Goal: Task Accomplishment & Management: Manage account settings

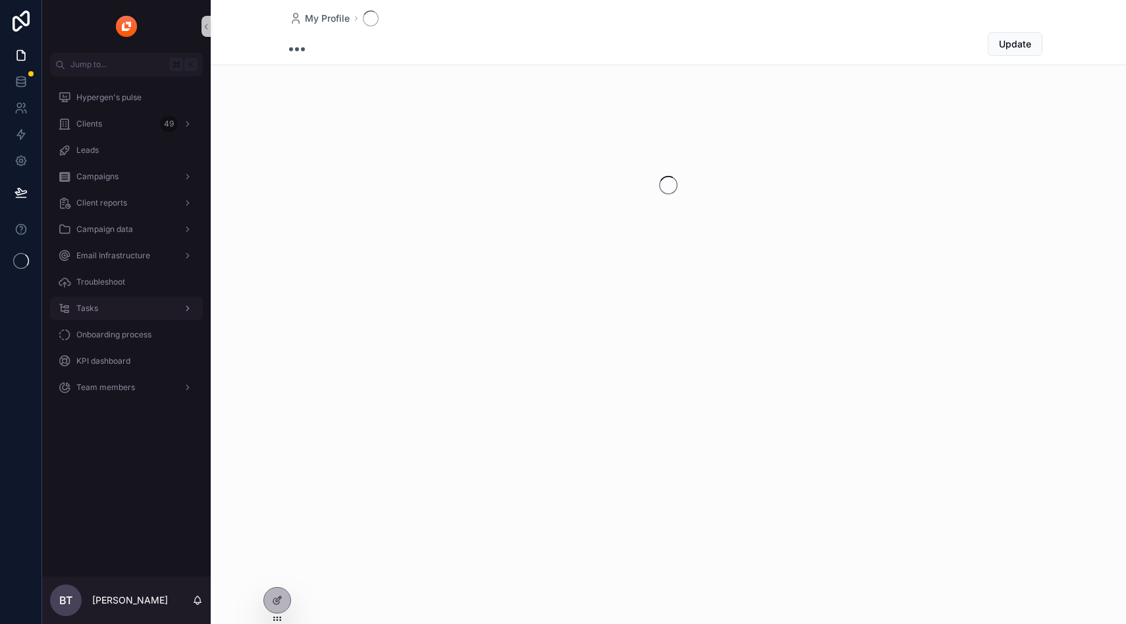
drag, startPoint x: 146, startPoint y: 453, endPoint x: 105, endPoint y: 312, distance: 146.1
click at [146, 453] on div "Hypergen's pulse Clients 49 Leads Campaigns Client reports Campaign data Email …" at bounding box center [126, 326] width 169 height 500
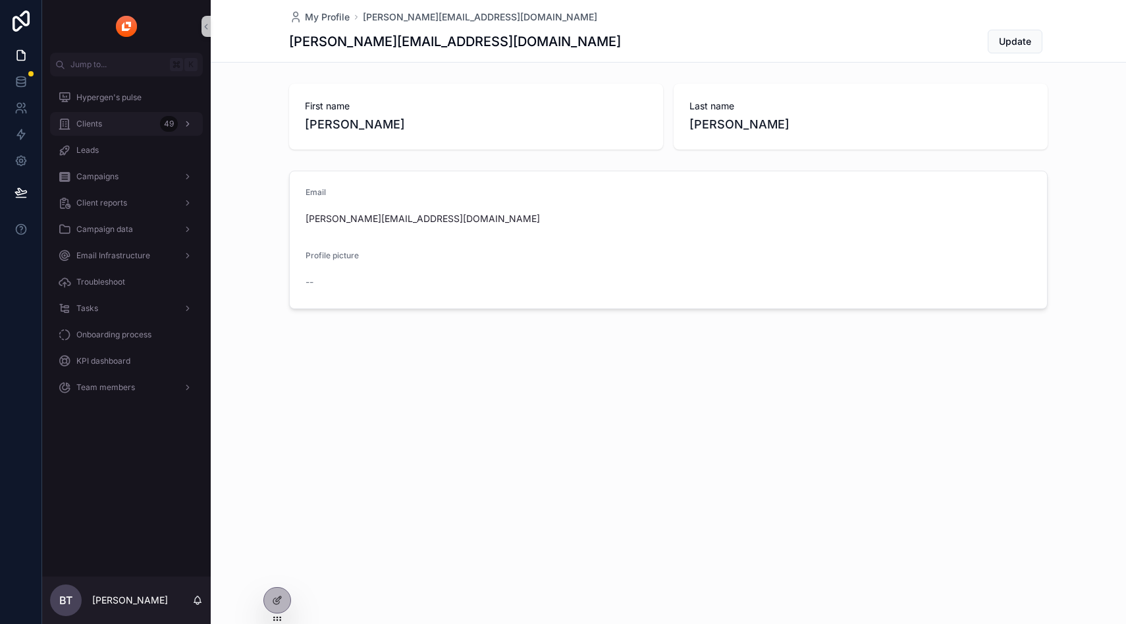
click at [118, 118] on div "Clients 49" at bounding box center [126, 123] width 137 height 21
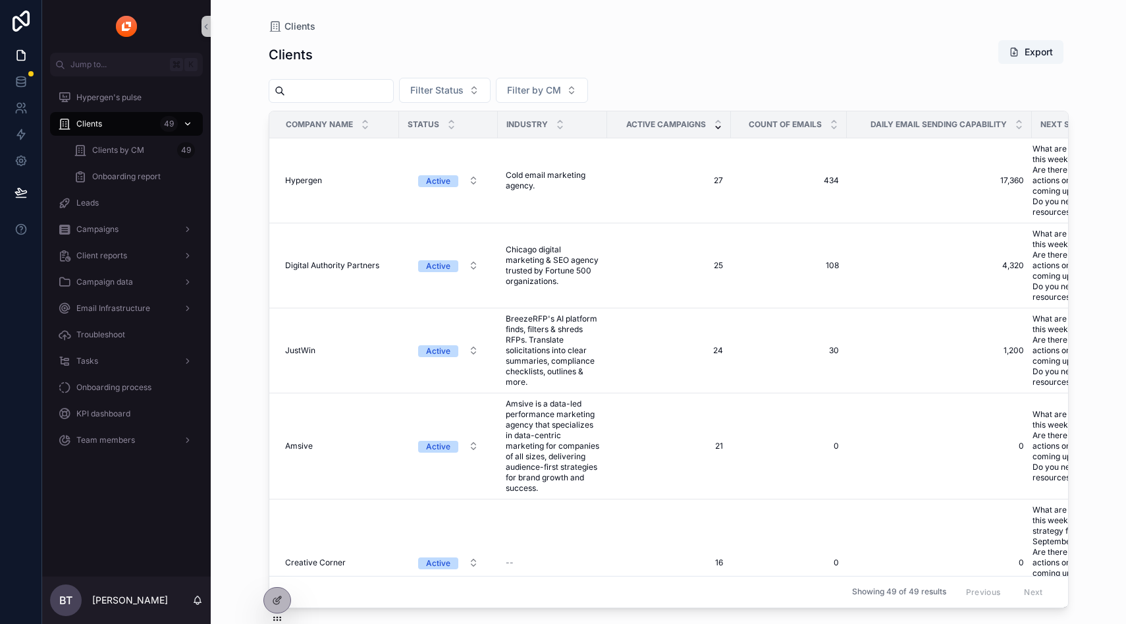
click at [117, 123] on div "Clients 49" at bounding box center [126, 123] width 137 height 21
click at [110, 364] on div "Tasks" at bounding box center [126, 360] width 137 height 21
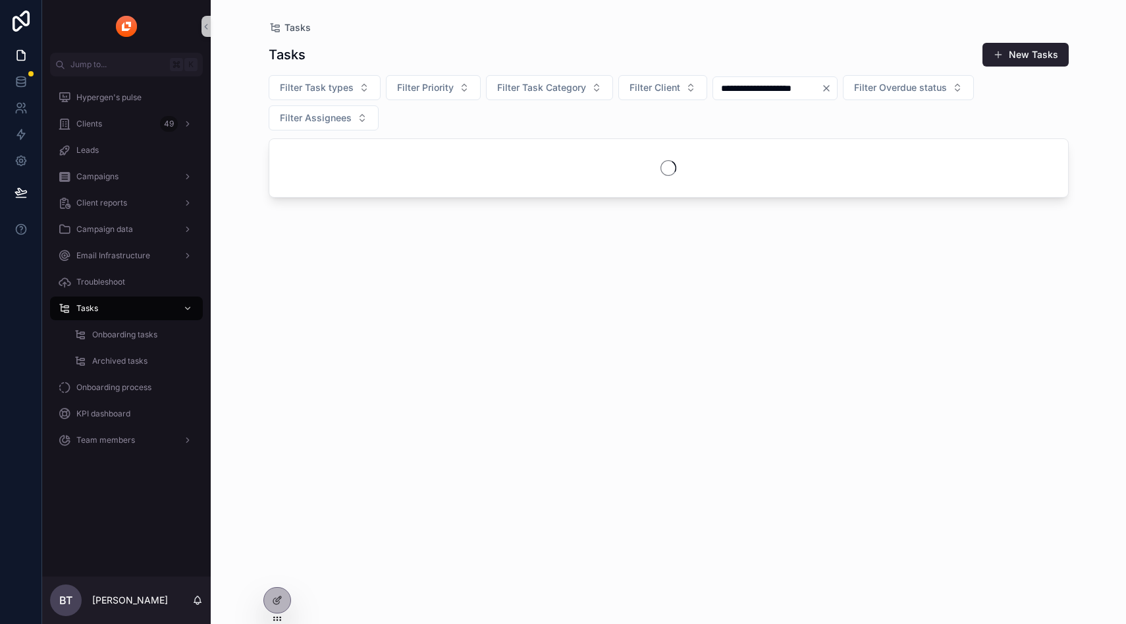
click at [837, 89] on button "Clear" at bounding box center [829, 88] width 16 height 11
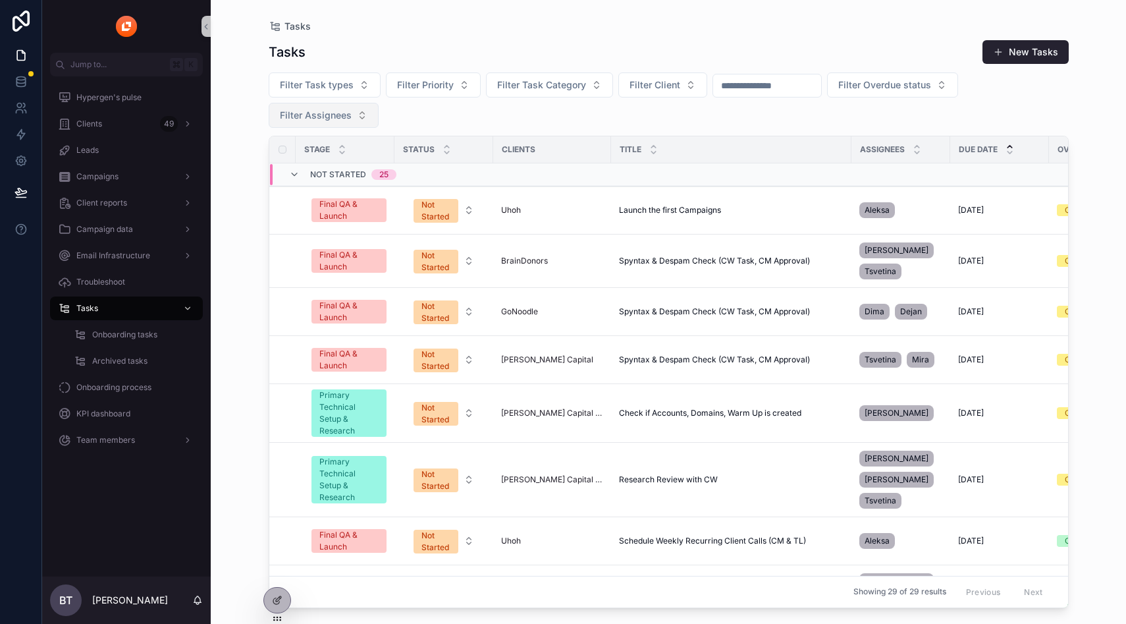
click at [339, 123] on button "Filter Assignees" at bounding box center [324, 115] width 110 height 25
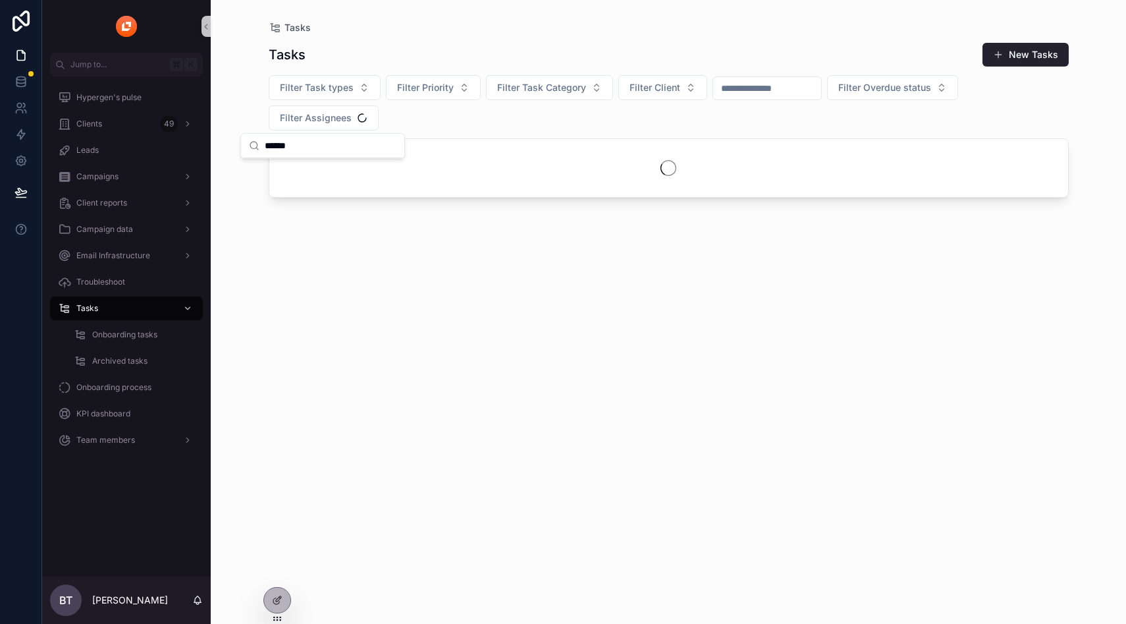
type input "******"
click at [335, 169] on div "scrollable content" at bounding box center [668, 168] width 799 height 58
click at [341, 111] on span "Filter Assignees" at bounding box center [316, 117] width 72 height 13
click at [304, 167] on div "[PERSON_NAME]" at bounding box center [323, 171] width 158 height 21
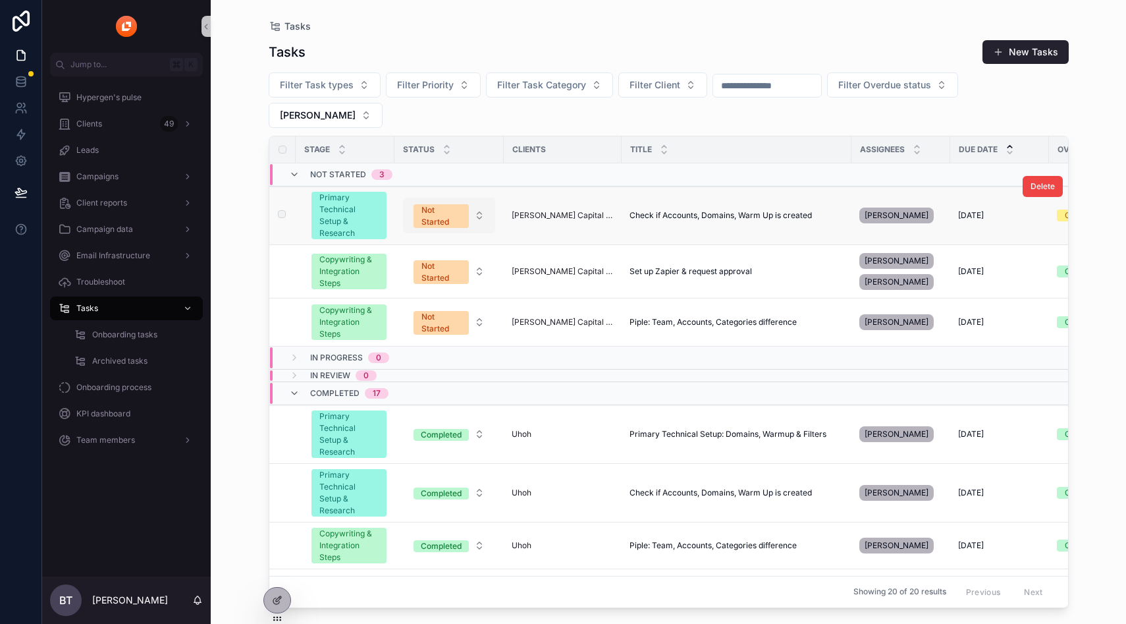
click at [428, 204] on div "Not Started" at bounding box center [442, 216] width 40 height 24
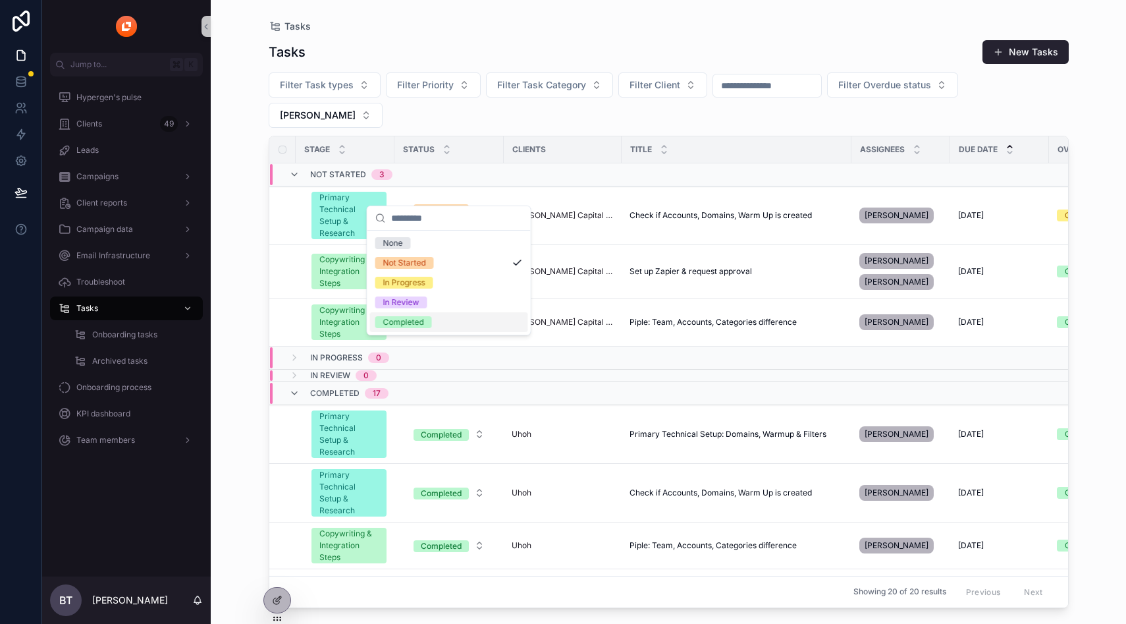
click at [420, 321] on div "Completed" at bounding box center [403, 322] width 41 height 12
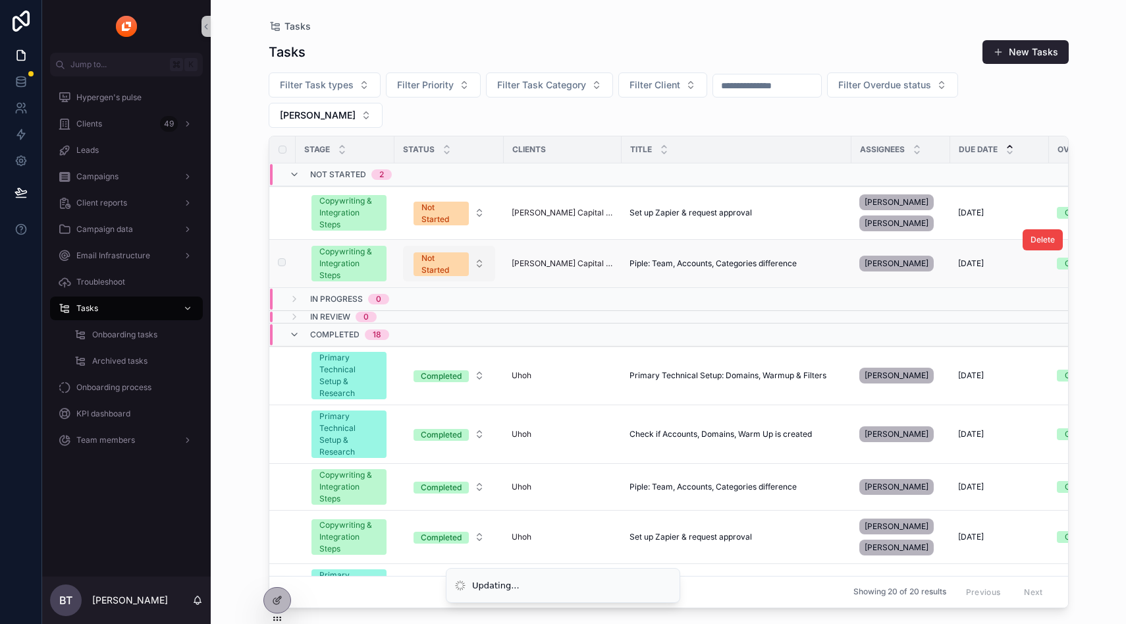
click at [443, 246] on button "Not Started" at bounding box center [449, 264] width 92 height 36
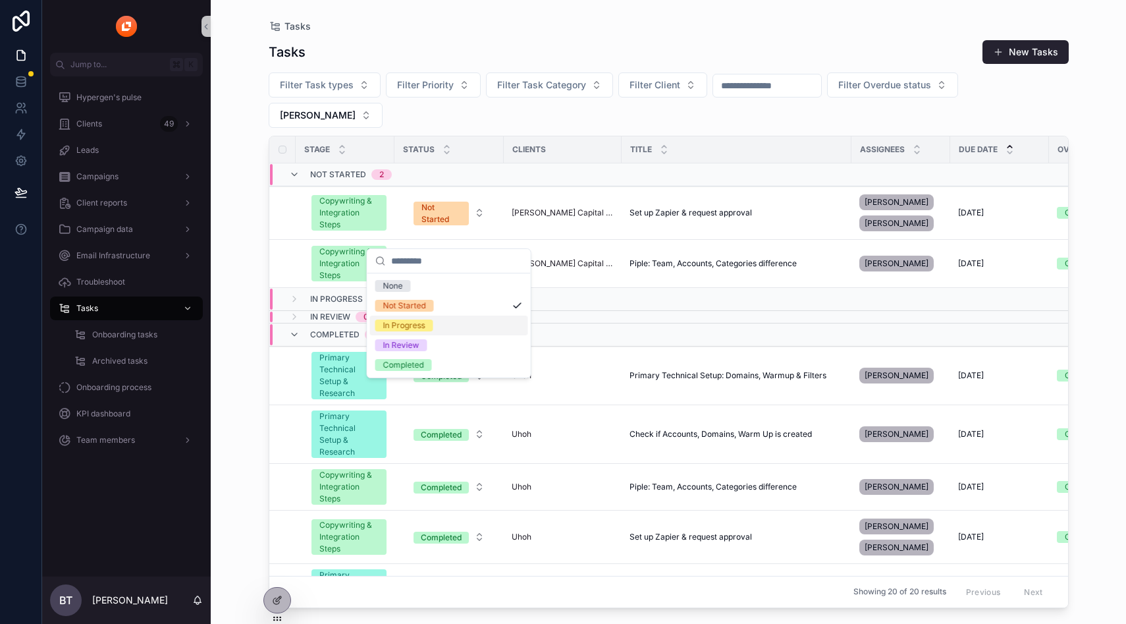
click at [424, 323] on div "In Progress" at bounding box center [404, 325] width 42 height 12
